Goal: Task Accomplishment & Management: Manage account settings

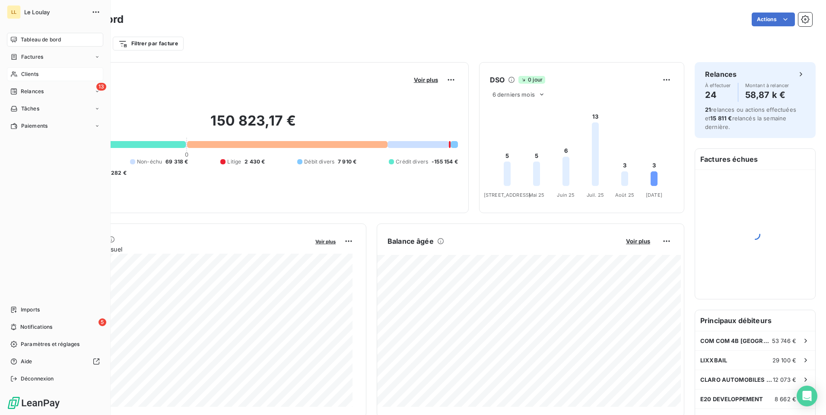
click at [31, 73] on span "Clients" at bounding box center [29, 74] width 17 height 8
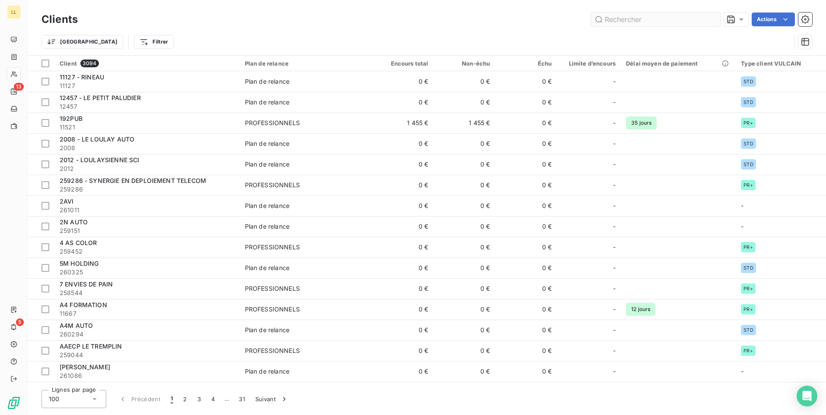
click at [676, 20] on input "text" at bounding box center [656, 20] width 130 height 14
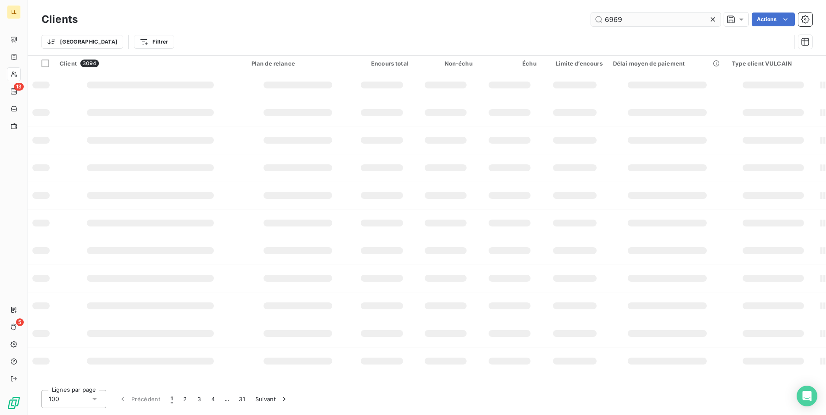
type input "6969"
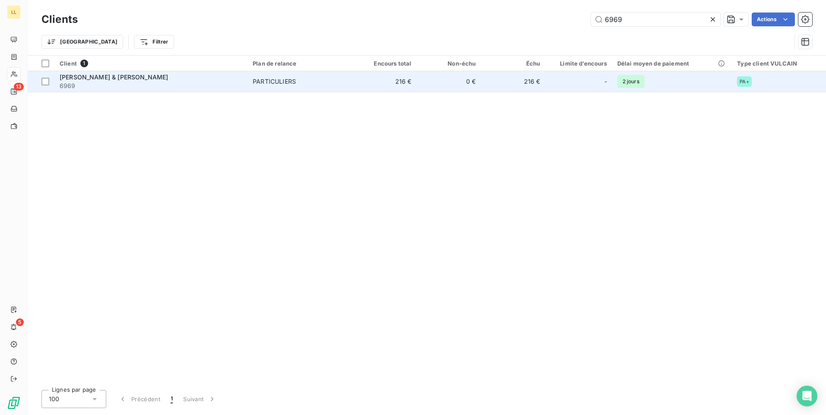
click at [139, 78] on span "[PERSON_NAME] & [PERSON_NAME]" at bounding box center [114, 76] width 108 height 7
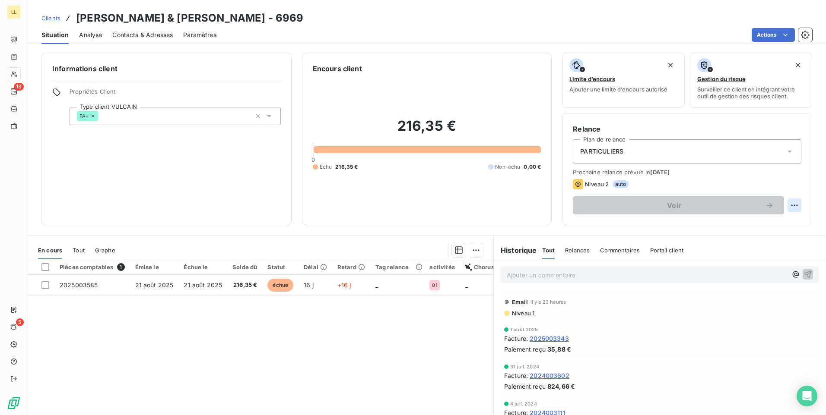
click at [788, 204] on html "LL 13 5 Clients [PERSON_NAME] & [PERSON_NAME] - 6969 Situation Analyse Contacts…" at bounding box center [413, 207] width 826 height 415
click at [763, 225] on div "Replanifier cette action" at bounding box center [751, 225] width 77 height 14
select select "8"
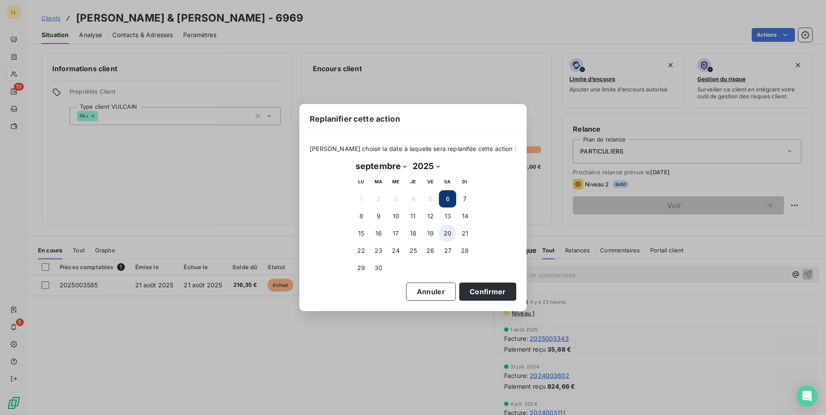
click at [447, 237] on button "20" at bounding box center [447, 233] width 17 height 17
click at [469, 291] on button "Confirmer" at bounding box center [487, 292] width 57 height 18
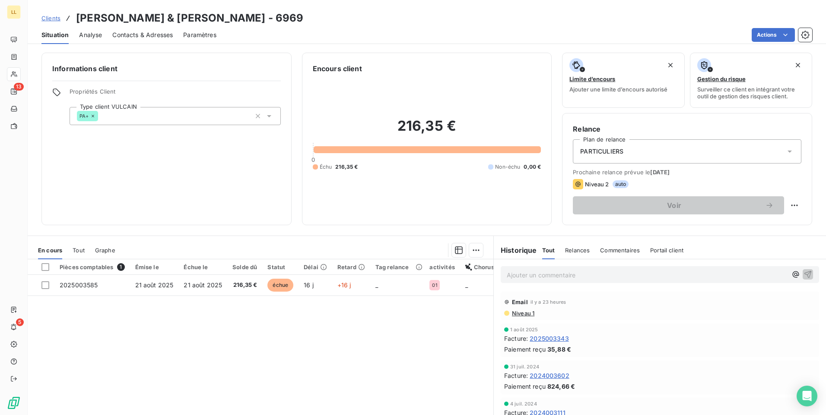
click at [525, 275] on p "Ajouter un commentaire ﻿" at bounding box center [646, 275] width 280 height 11
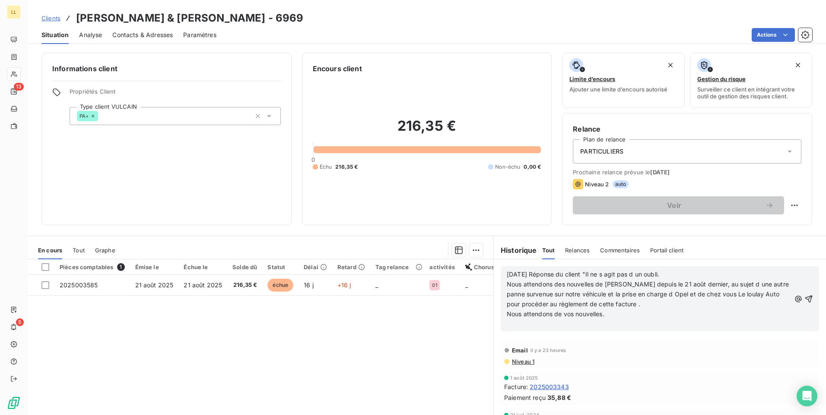
click at [607, 317] on p "Nous attendons de vos nouvelles." at bounding box center [648, 315] width 284 height 10
click at [804, 299] on icon "button" at bounding box center [808, 299] width 9 height 9
